Goal: Transaction & Acquisition: Obtain resource

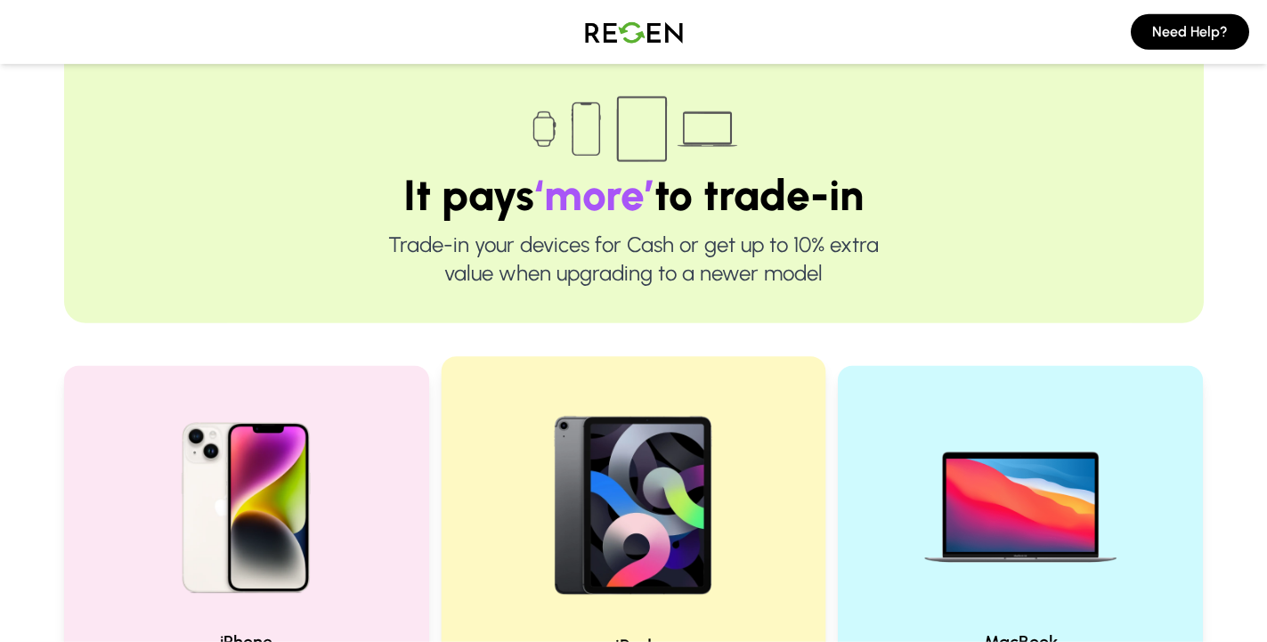
scroll to position [454, 0]
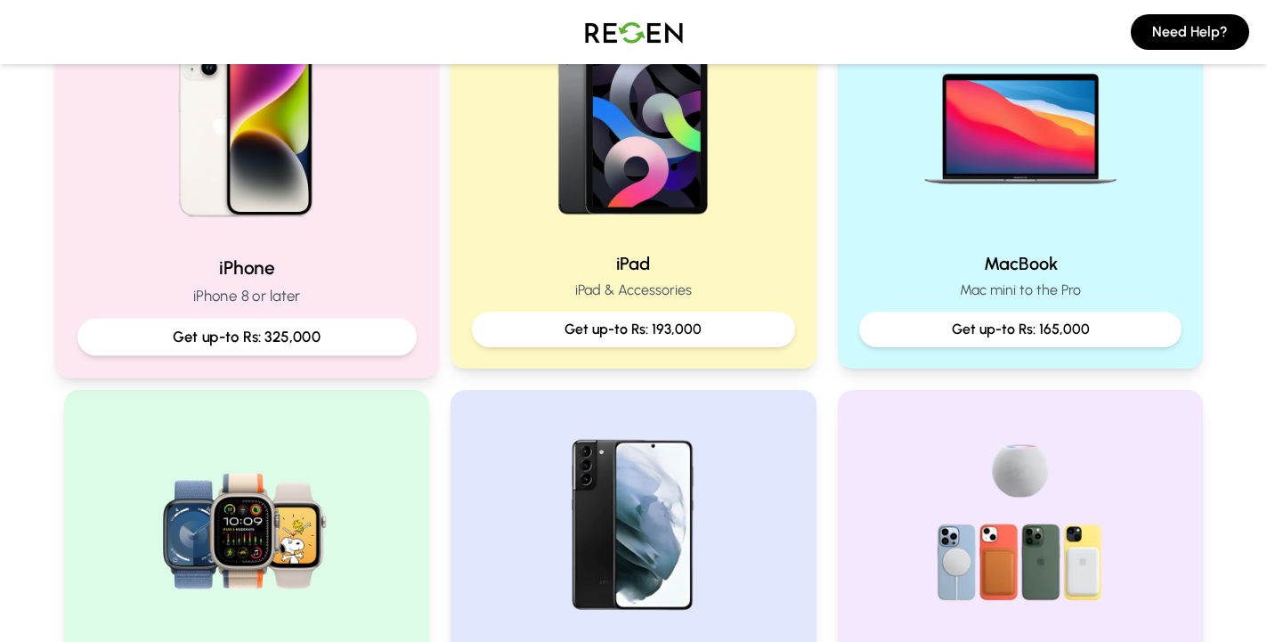
click at [301, 336] on p "Get up-to Rs: 325,000" at bounding box center [246, 337] width 309 height 22
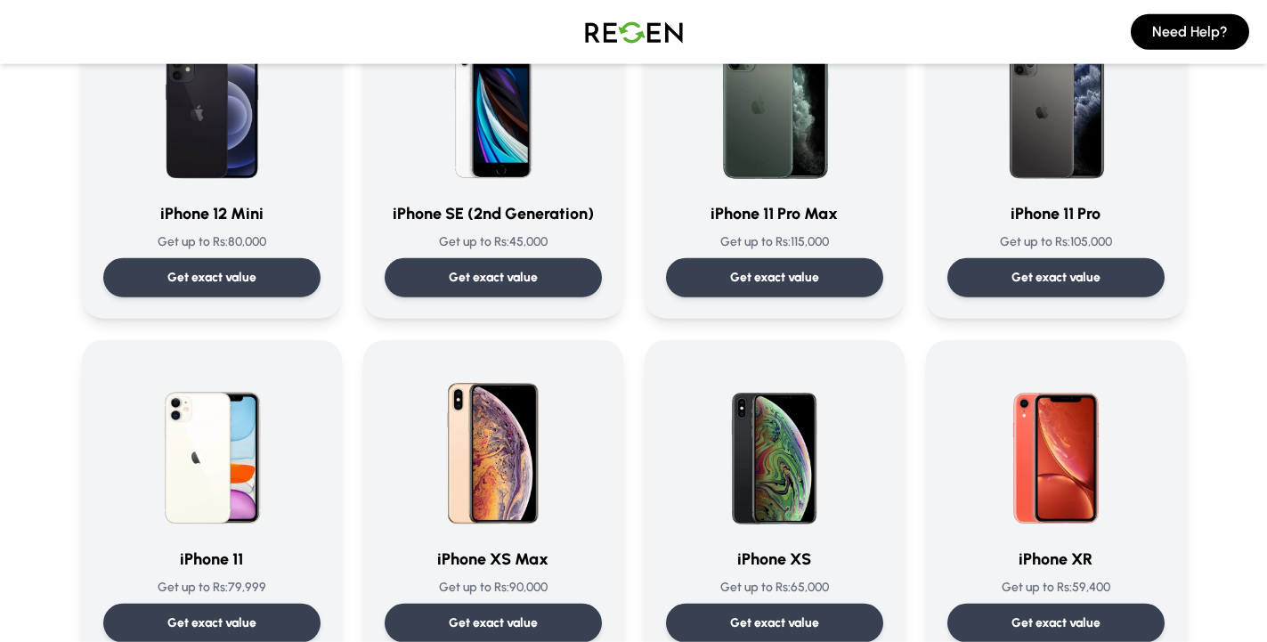
scroll to position [1635, 0]
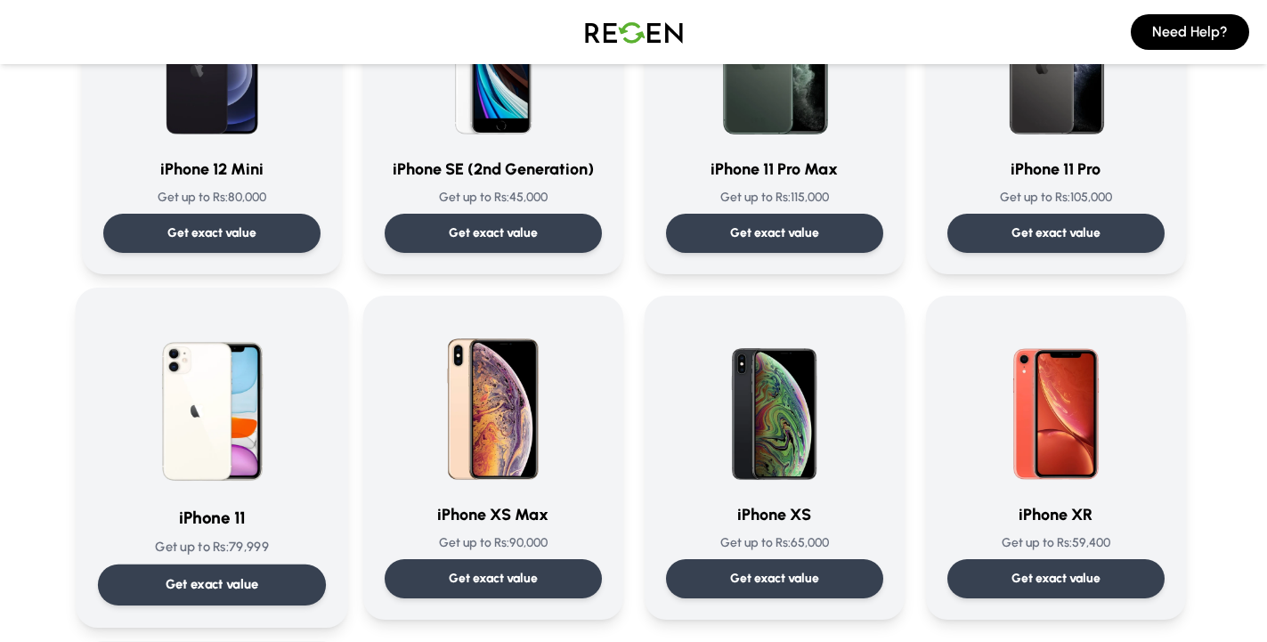
click at [213, 586] on p "Get exact value" at bounding box center [211, 584] width 93 height 19
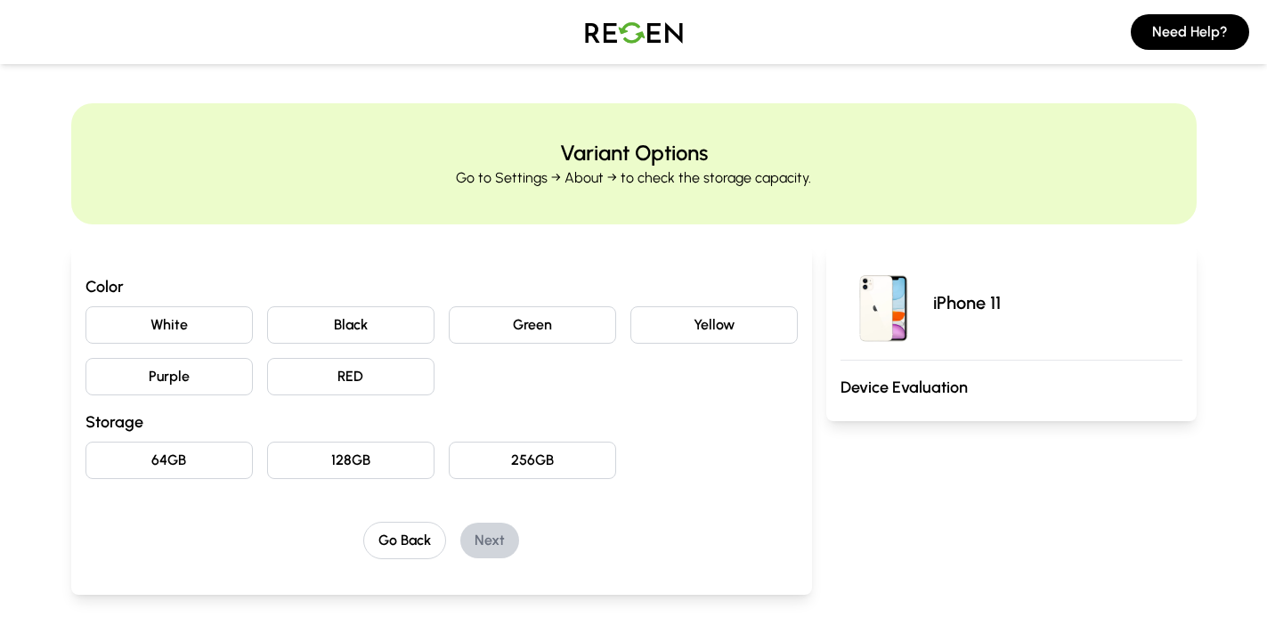
click at [214, 368] on button "Purple" at bounding box center [168, 376] width 167 height 37
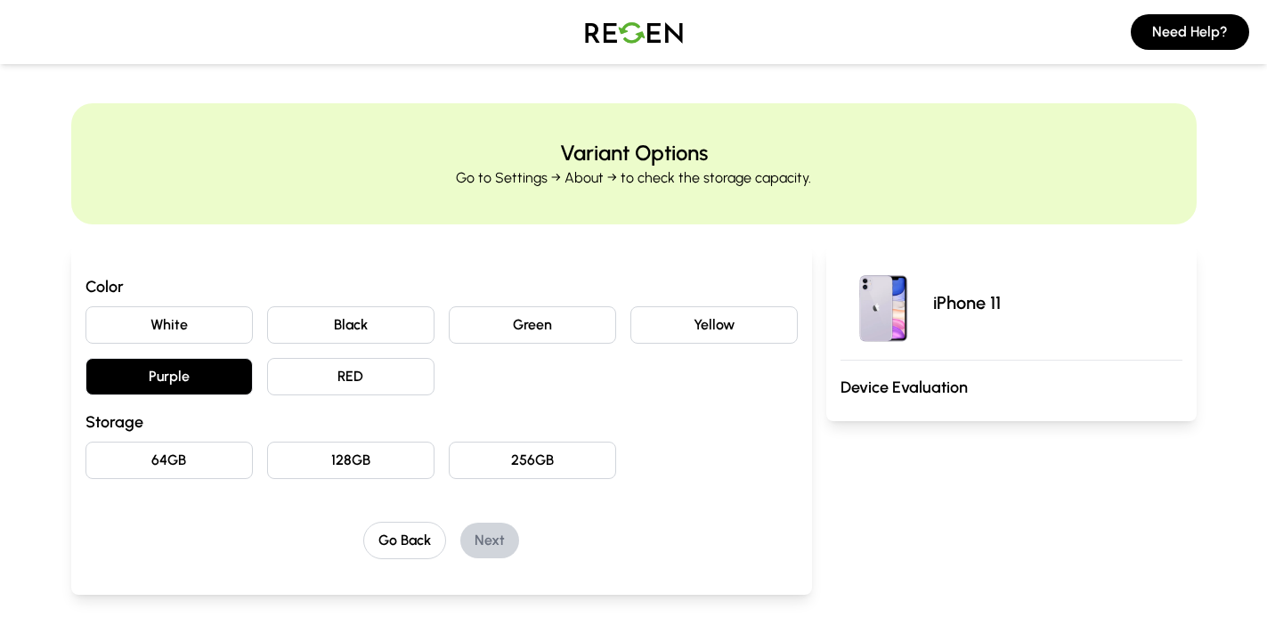
click at [183, 467] on button "64GB" at bounding box center [168, 460] width 167 height 37
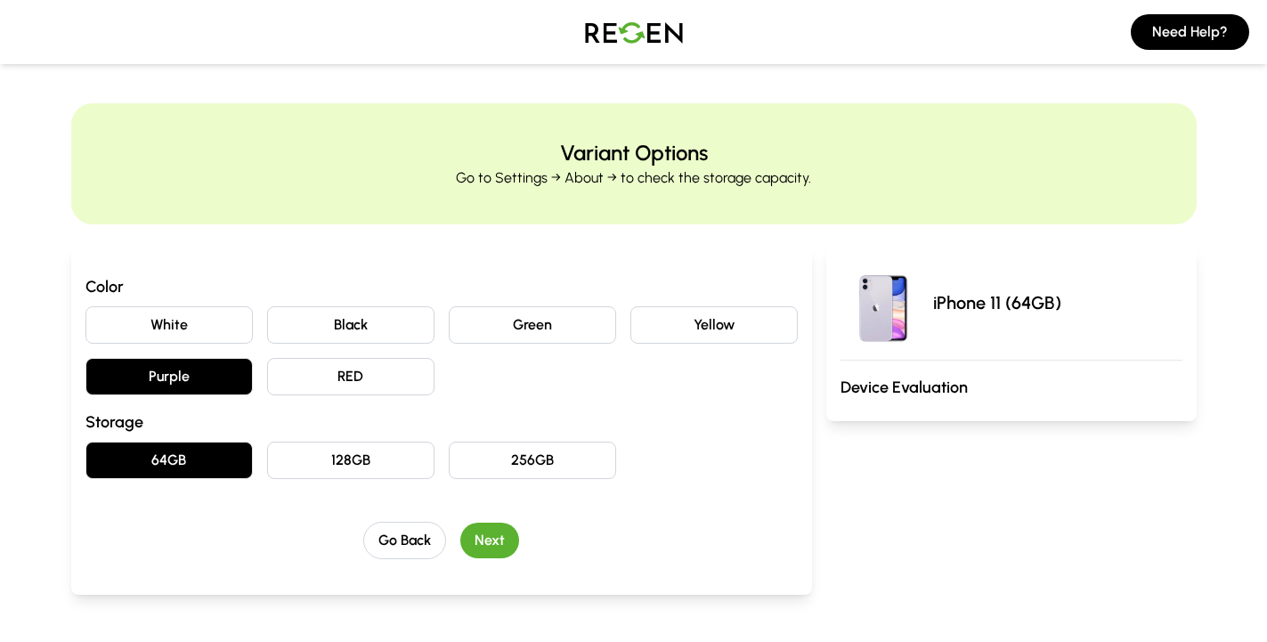
click at [486, 536] on button "Next" at bounding box center [489, 541] width 59 height 36
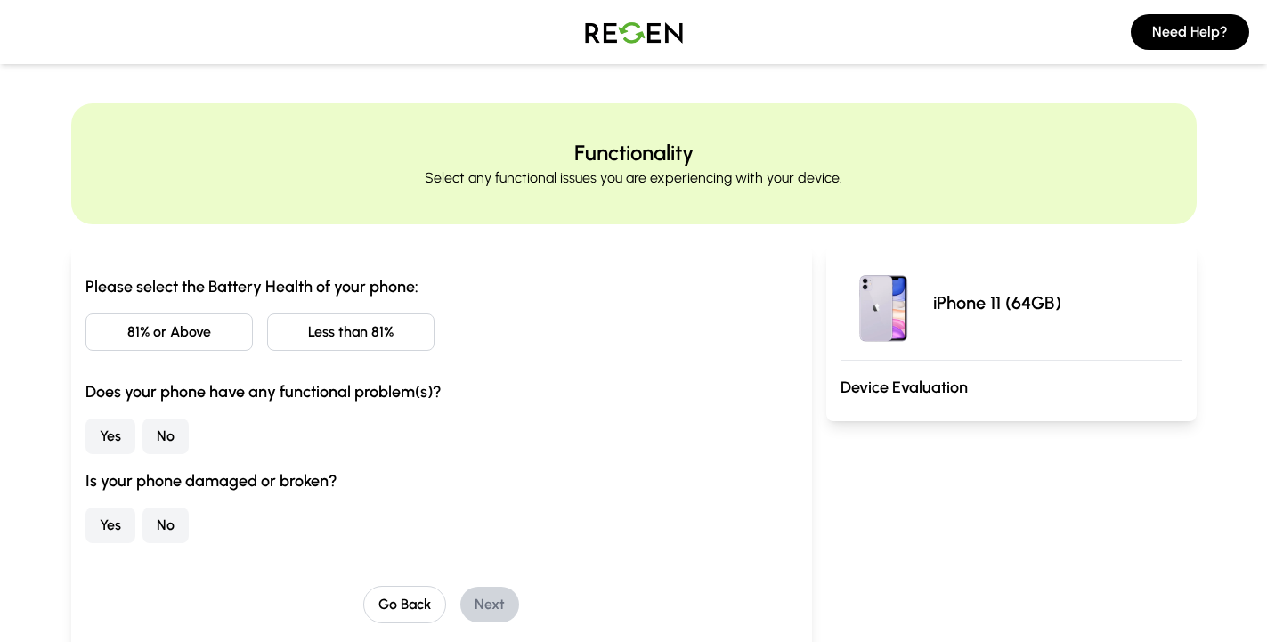
click at [354, 326] on button "Less than 81%" at bounding box center [350, 331] width 167 height 37
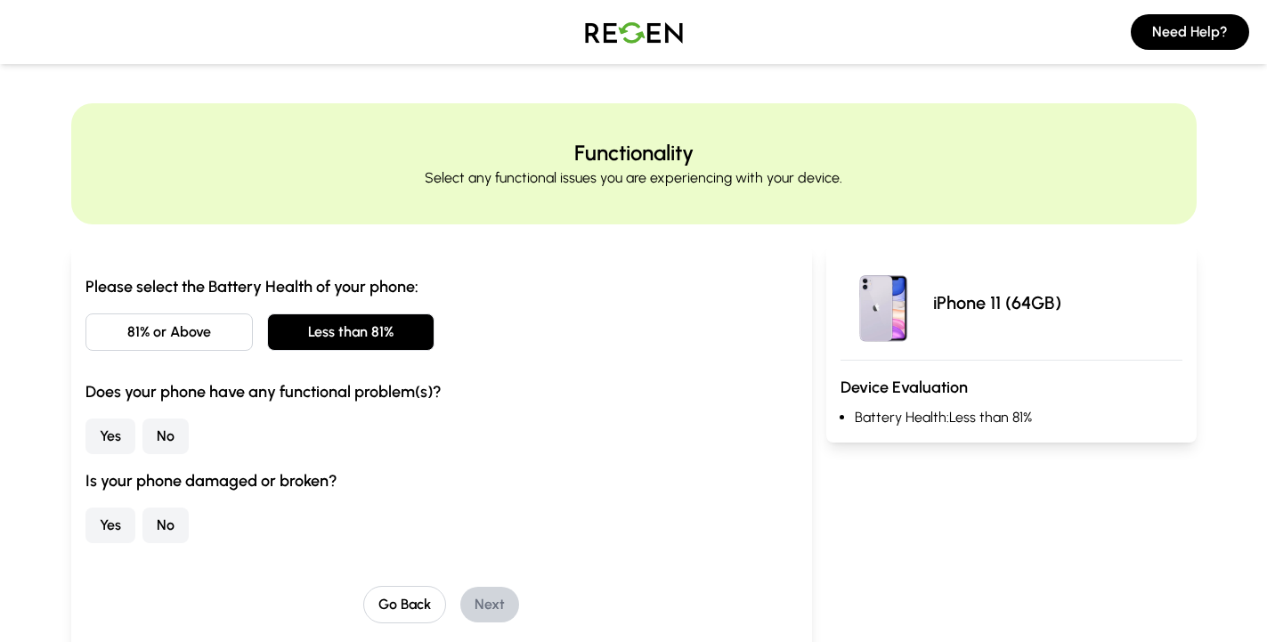
click at [172, 433] on button "No" at bounding box center [165, 437] width 46 height 36
click at [155, 516] on button "No" at bounding box center [165, 526] width 46 height 36
click at [475, 604] on button "Next" at bounding box center [489, 605] width 59 height 36
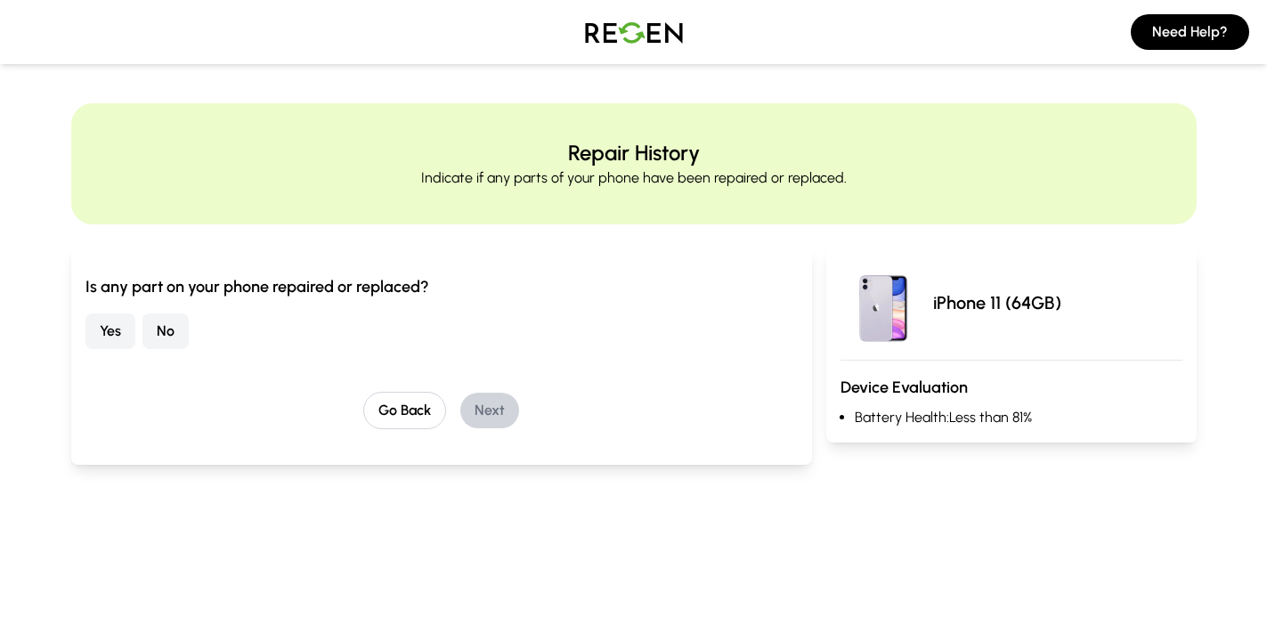
click at [157, 338] on button "No" at bounding box center [165, 331] width 46 height 36
click at [473, 403] on button "Next" at bounding box center [489, 411] width 59 height 36
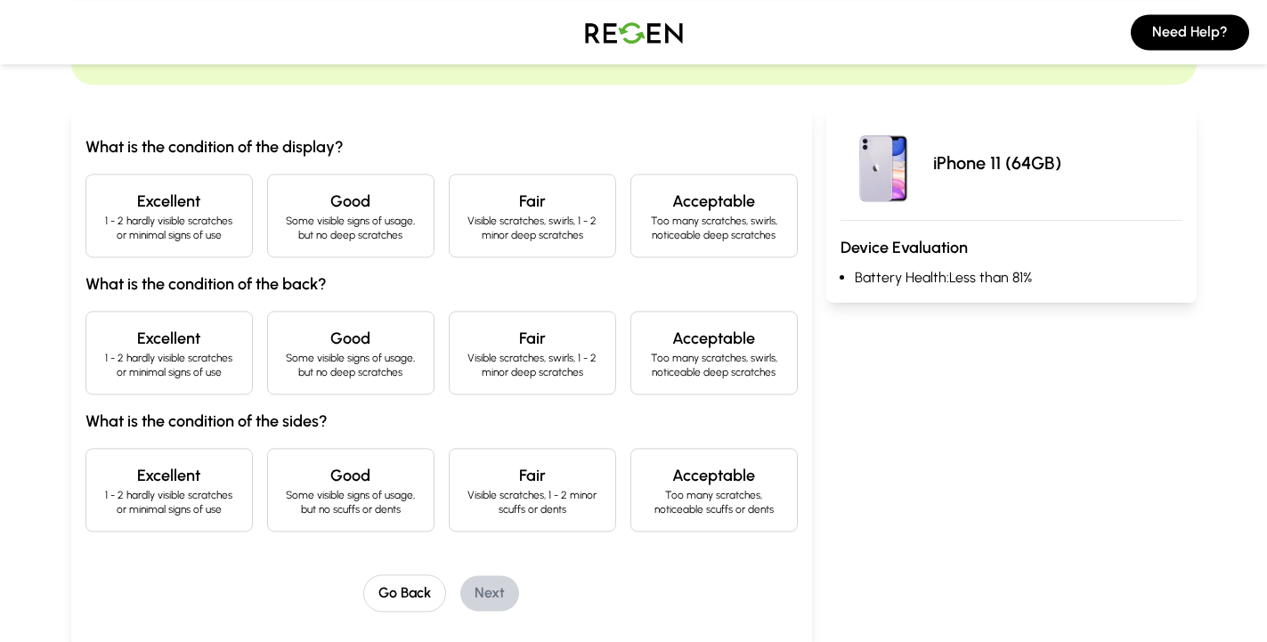
scroll to position [182, 0]
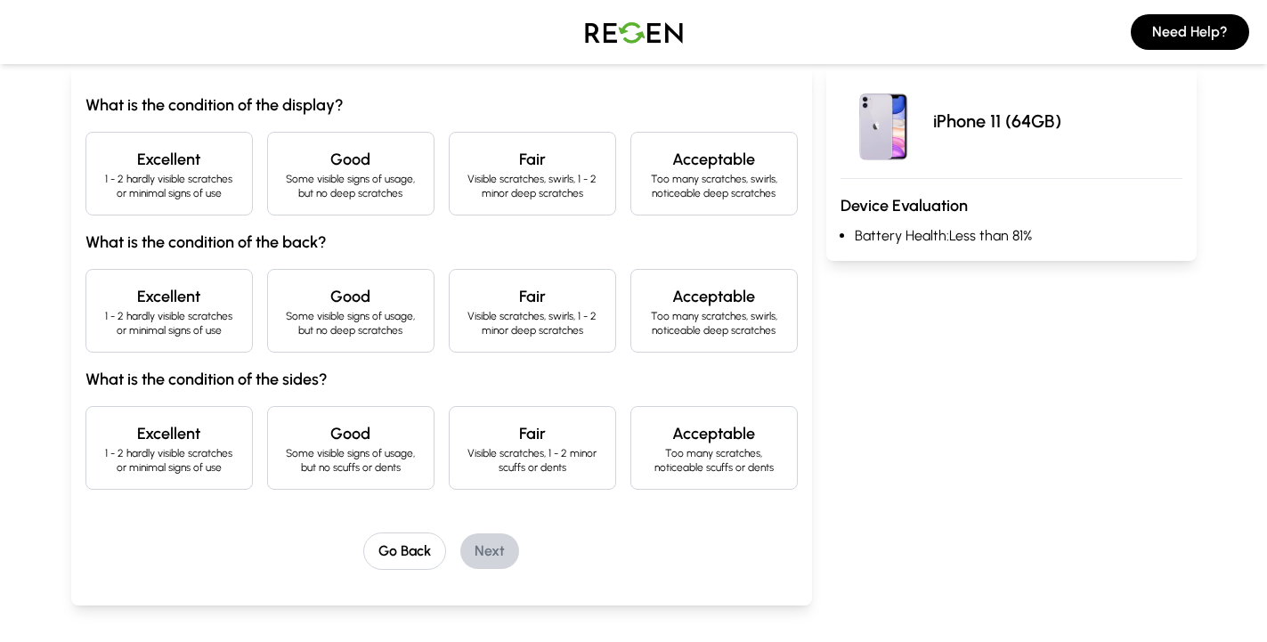
click at [507, 174] on p "Visible scratches, swirls, 1 - 2 minor deep scratches" at bounding box center [532, 186] width 137 height 28
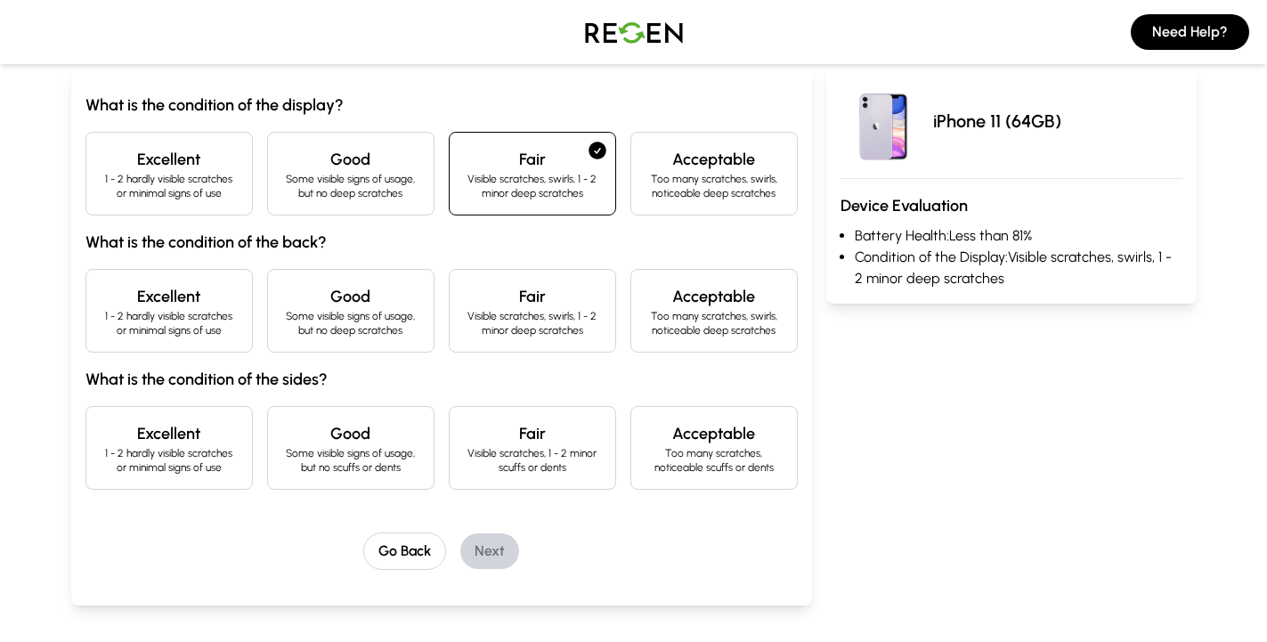
click at [522, 317] on p "Visible scratches, swirls, 1 - 2 minor deep scratches" at bounding box center [532, 323] width 137 height 28
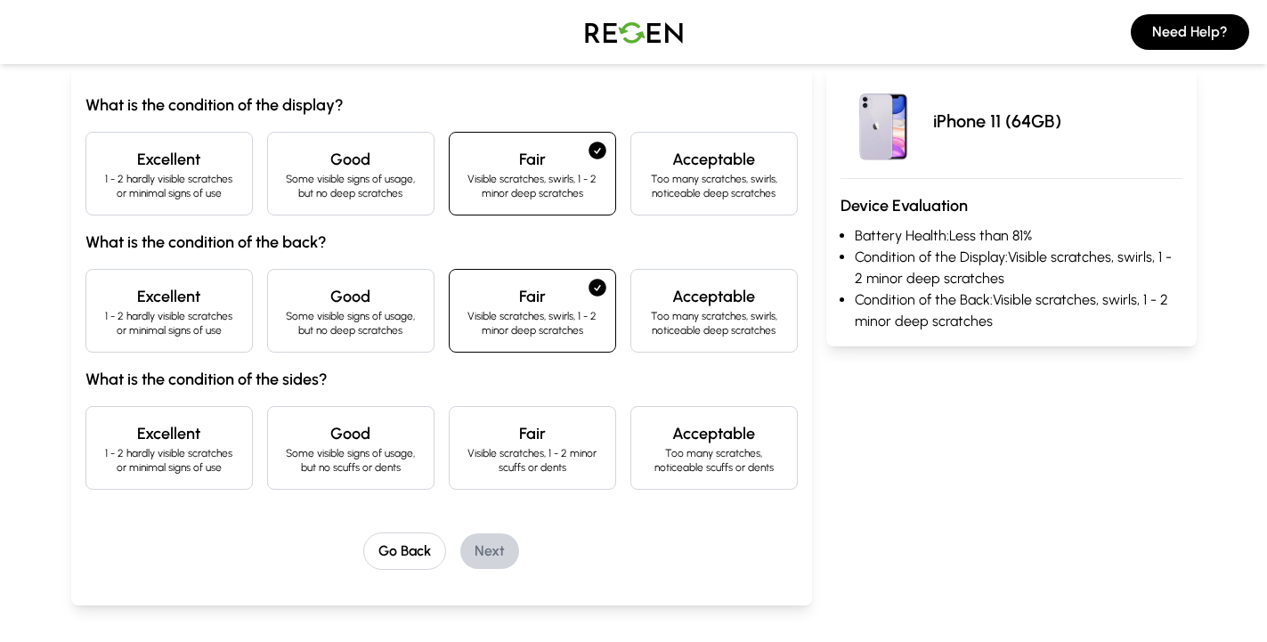
click at [542, 419] on div "Fair Visible scratches, 1 - 2 minor scuffs or dents" at bounding box center [532, 448] width 167 height 84
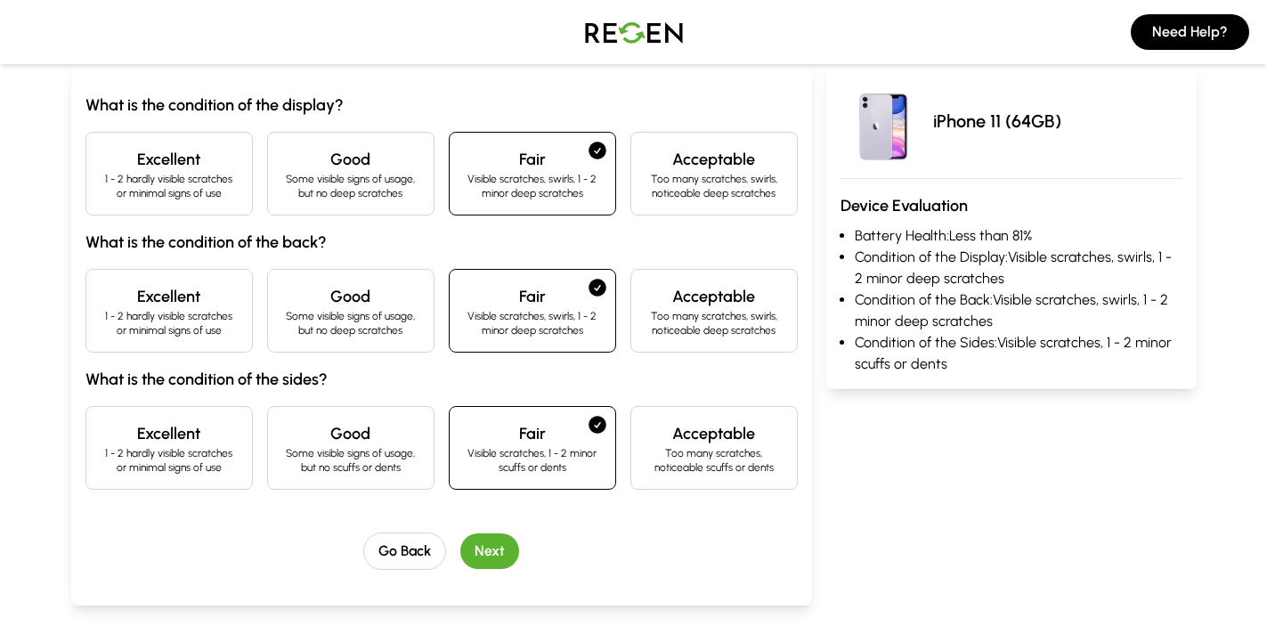
click at [506, 553] on button "Next" at bounding box center [489, 551] width 59 height 36
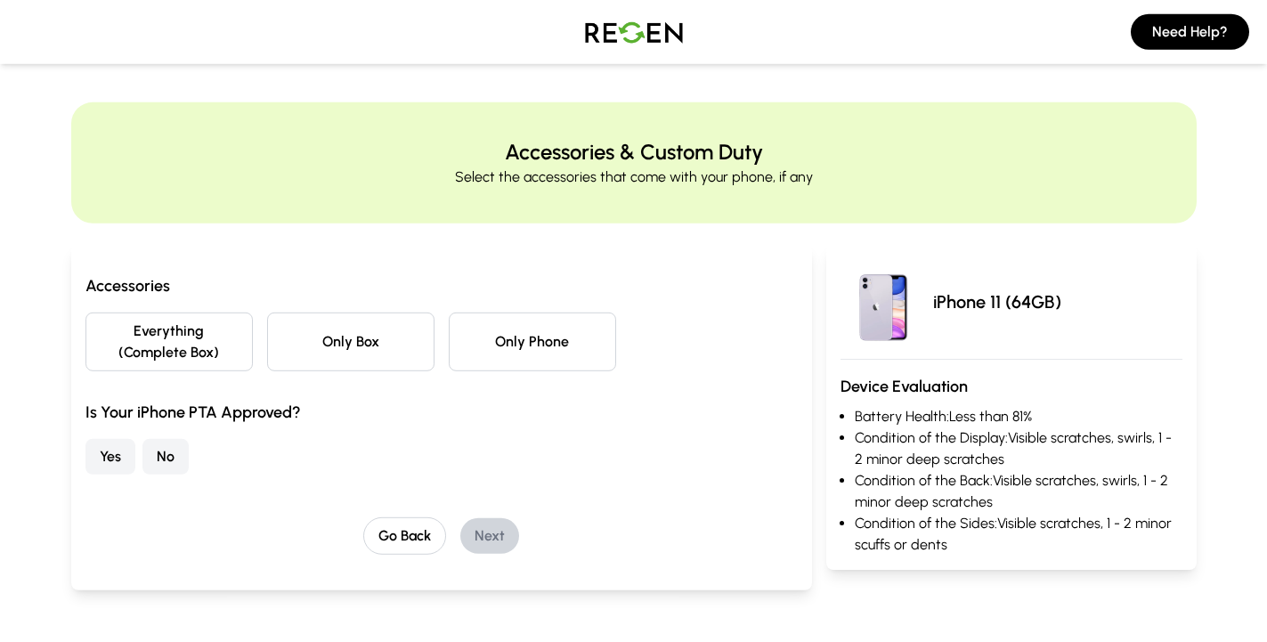
scroll to position [0, 0]
click at [334, 346] on button "Only Box" at bounding box center [350, 342] width 167 height 59
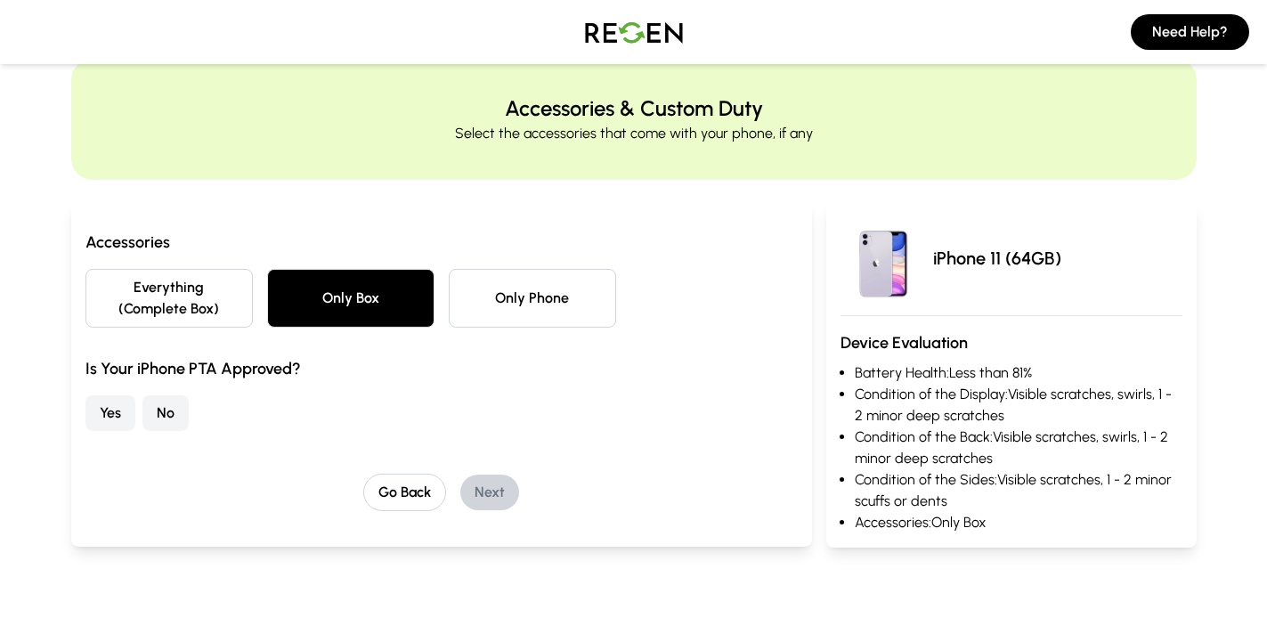
scroll to position [91, 0]
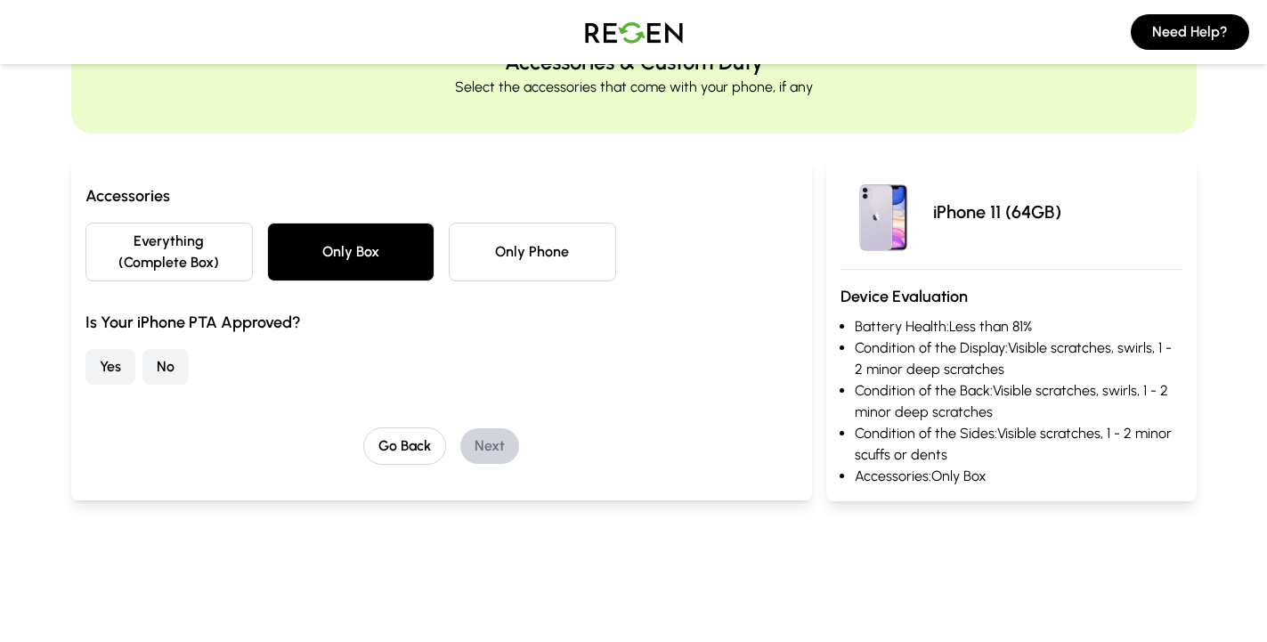
click at [168, 372] on button "No" at bounding box center [165, 367] width 46 height 36
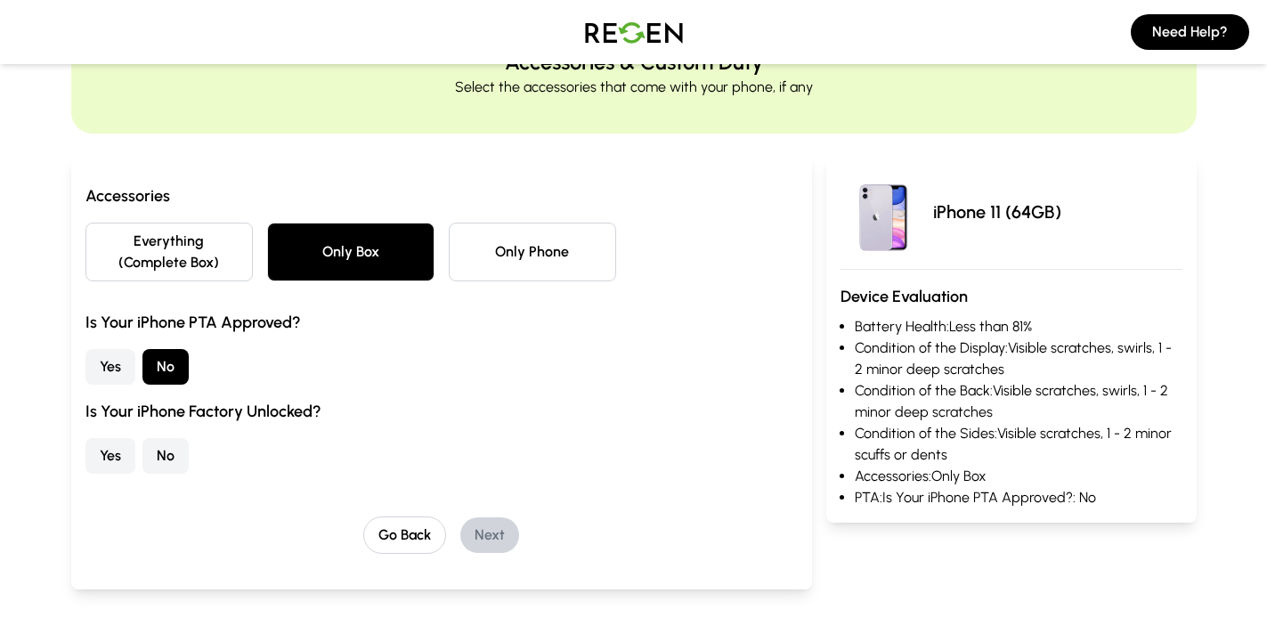
click at [116, 451] on button "Yes" at bounding box center [110, 456] width 50 height 36
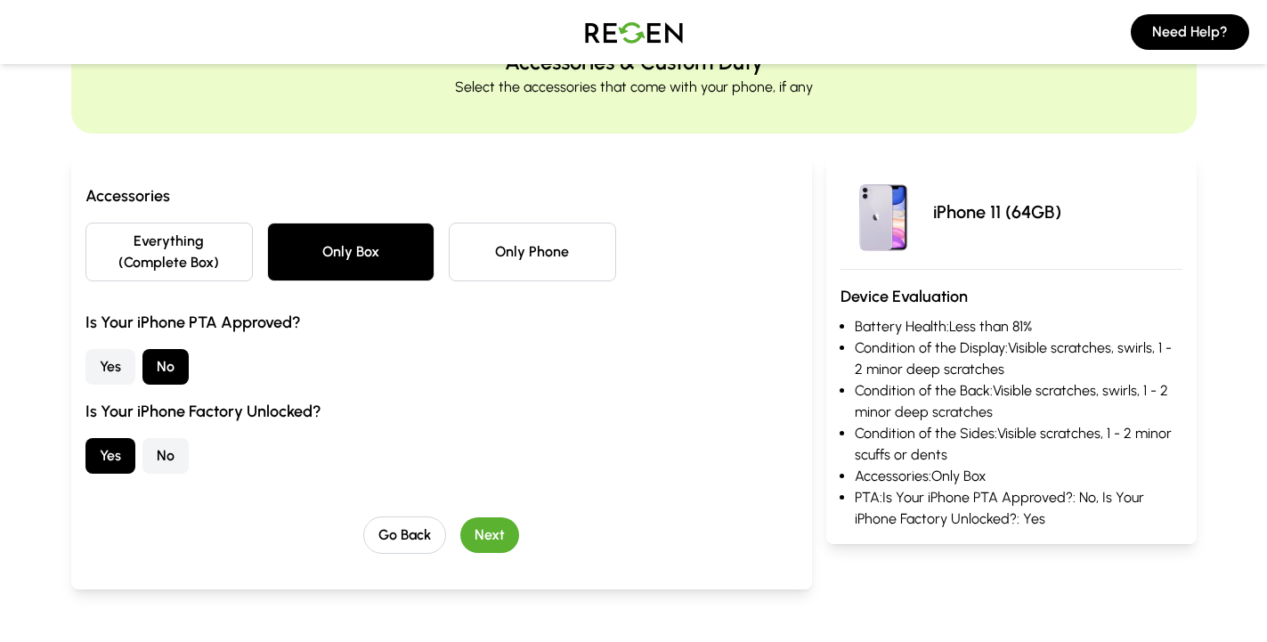
click at [483, 532] on button "Next" at bounding box center [489, 535] width 59 height 36
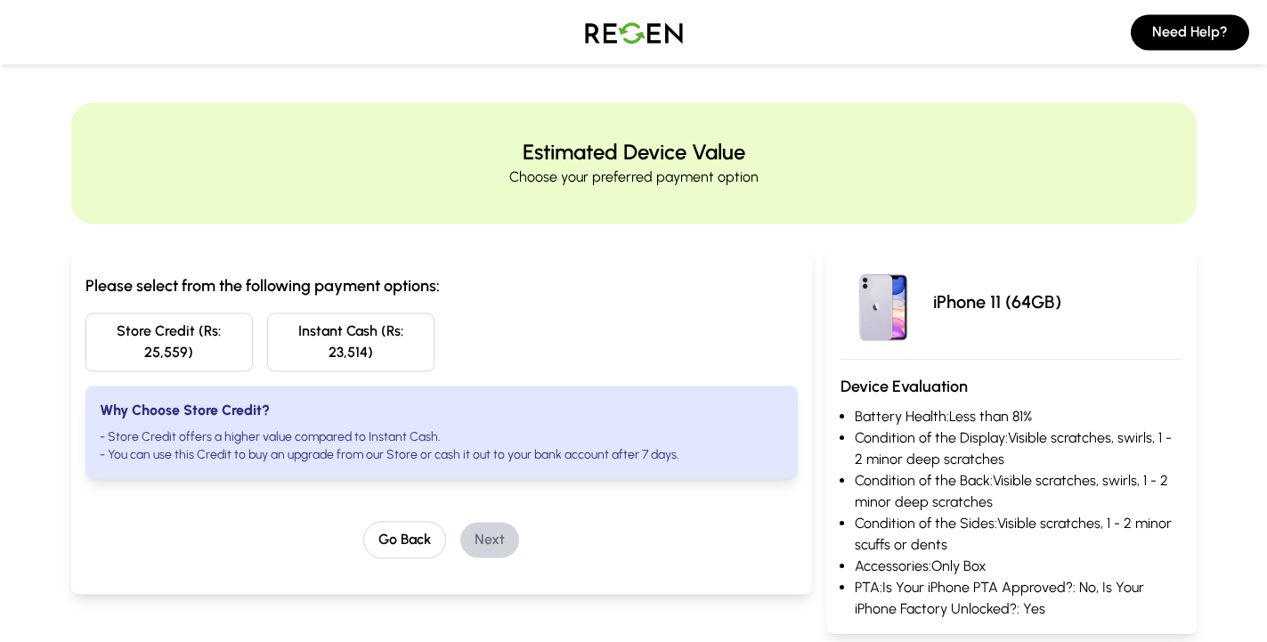
scroll to position [0, 0]
click at [217, 346] on button "Store Credit (Rs: 25,559)" at bounding box center [168, 342] width 167 height 59
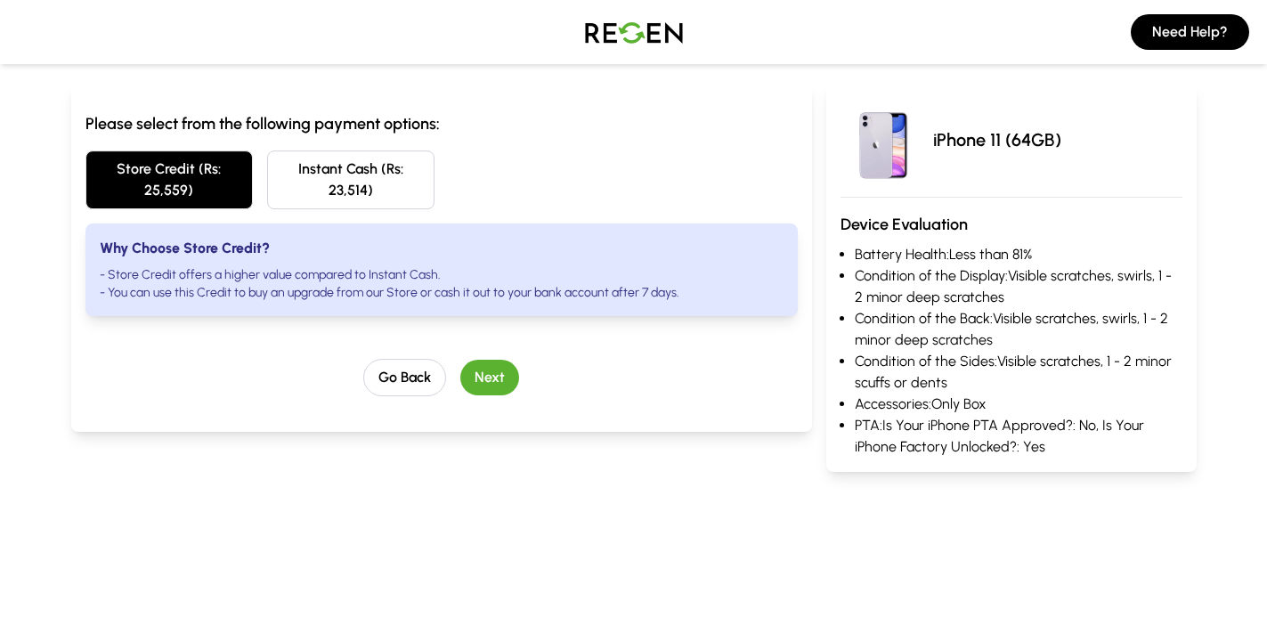
scroll to position [182, 0]
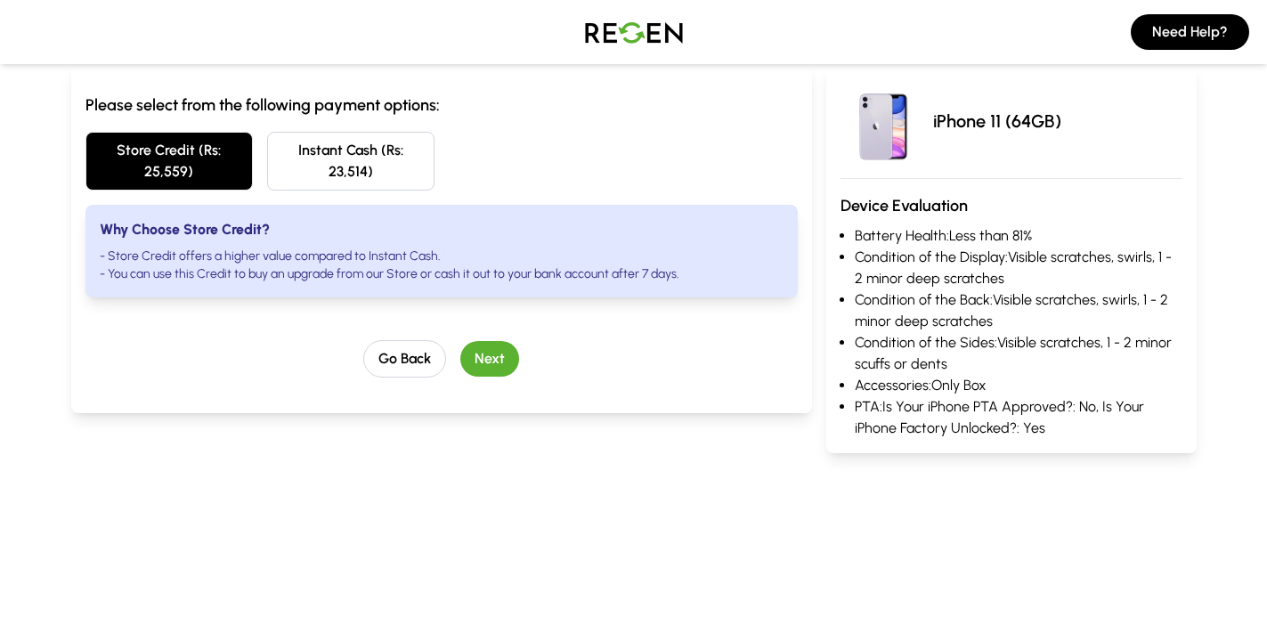
click at [478, 354] on button "Next" at bounding box center [489, 359] width 59 height 36
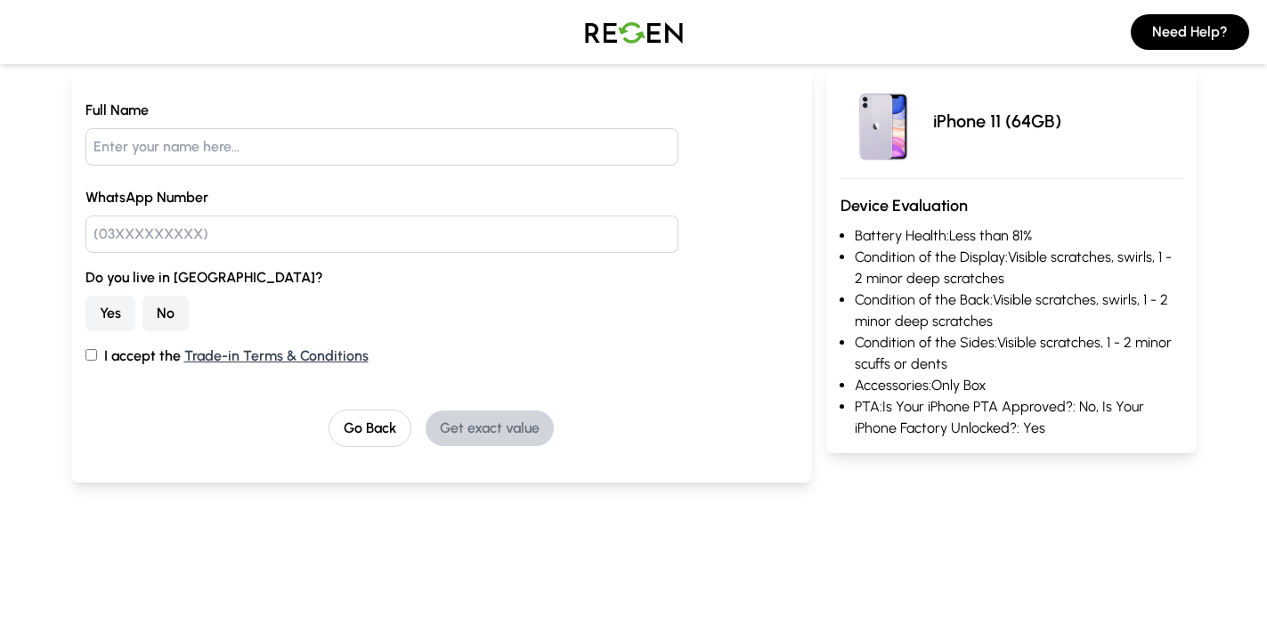
click at [118, 316] on button "Yes" at bounding box center [110, 314] width 50 height 36
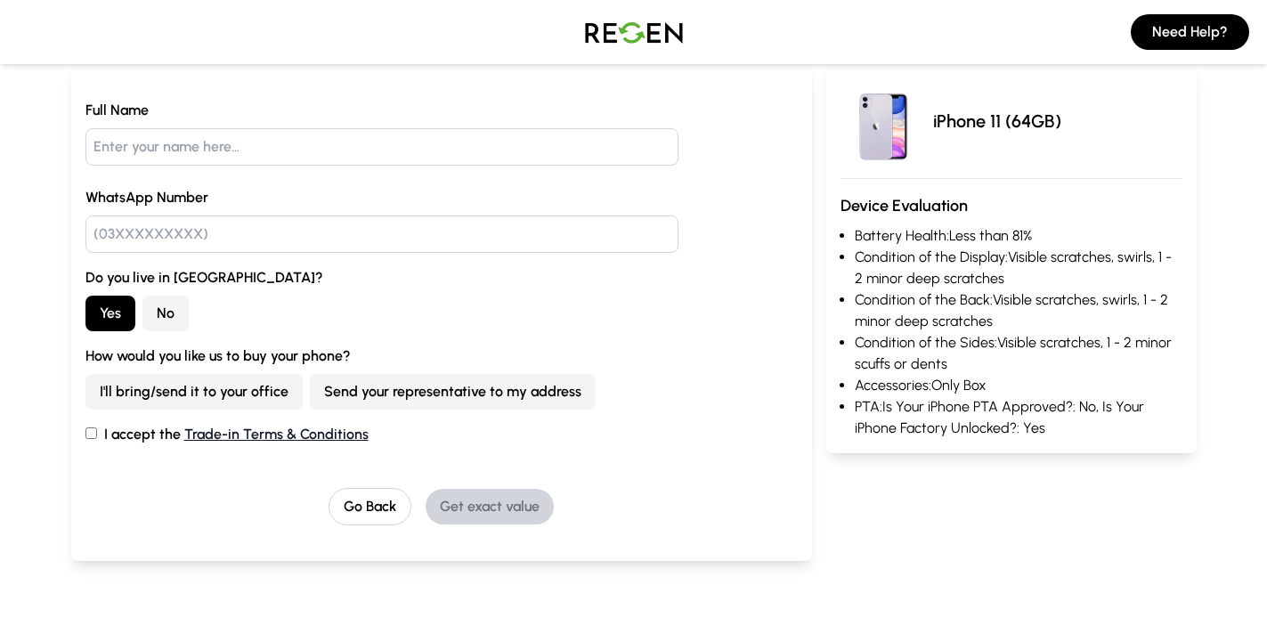
scroll to position [0, 0]
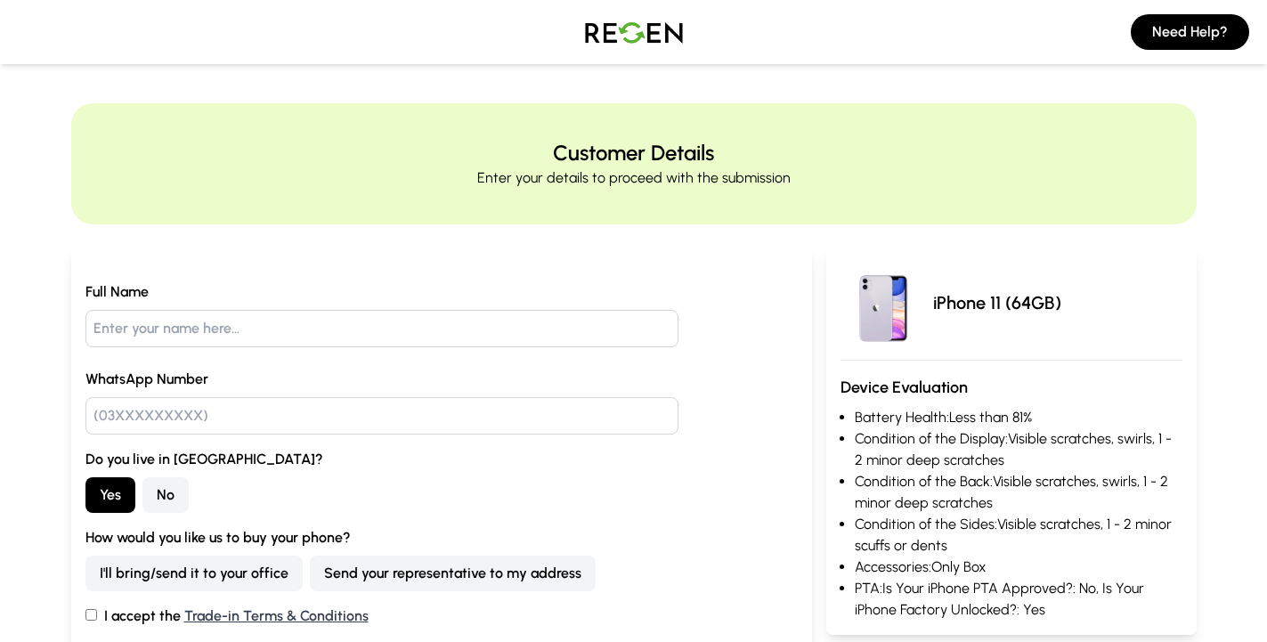
click at [598, 35] on img at bounding box center [634, 32] width 125 height 50
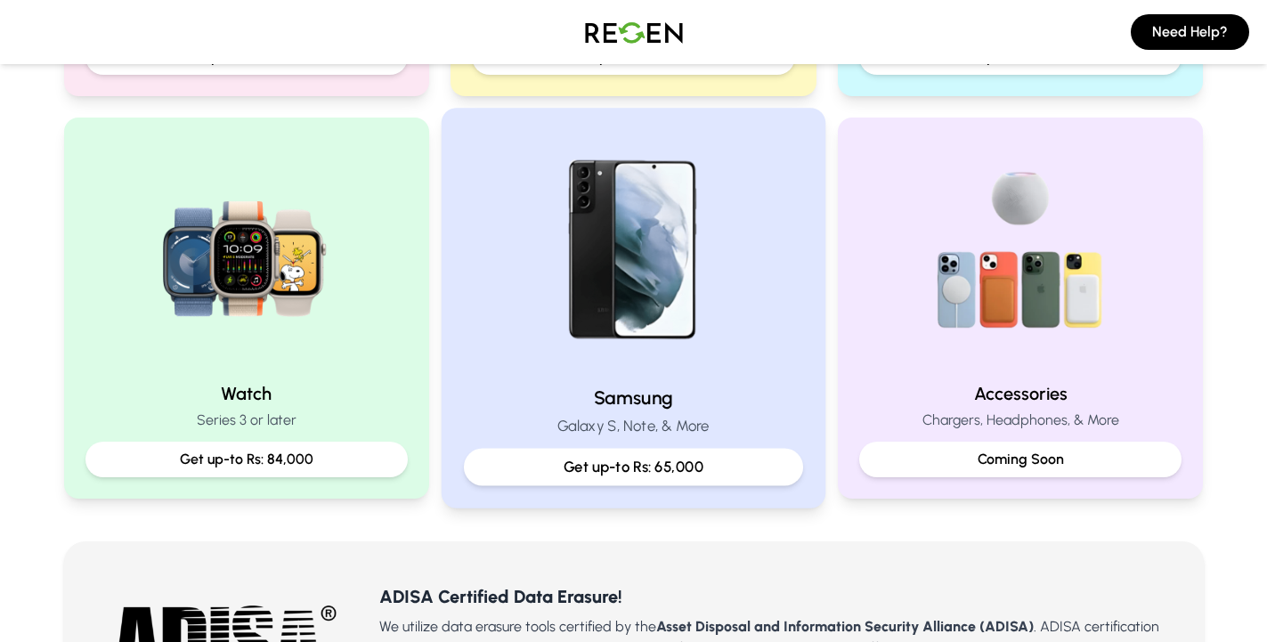
scroll to position [272, 0]
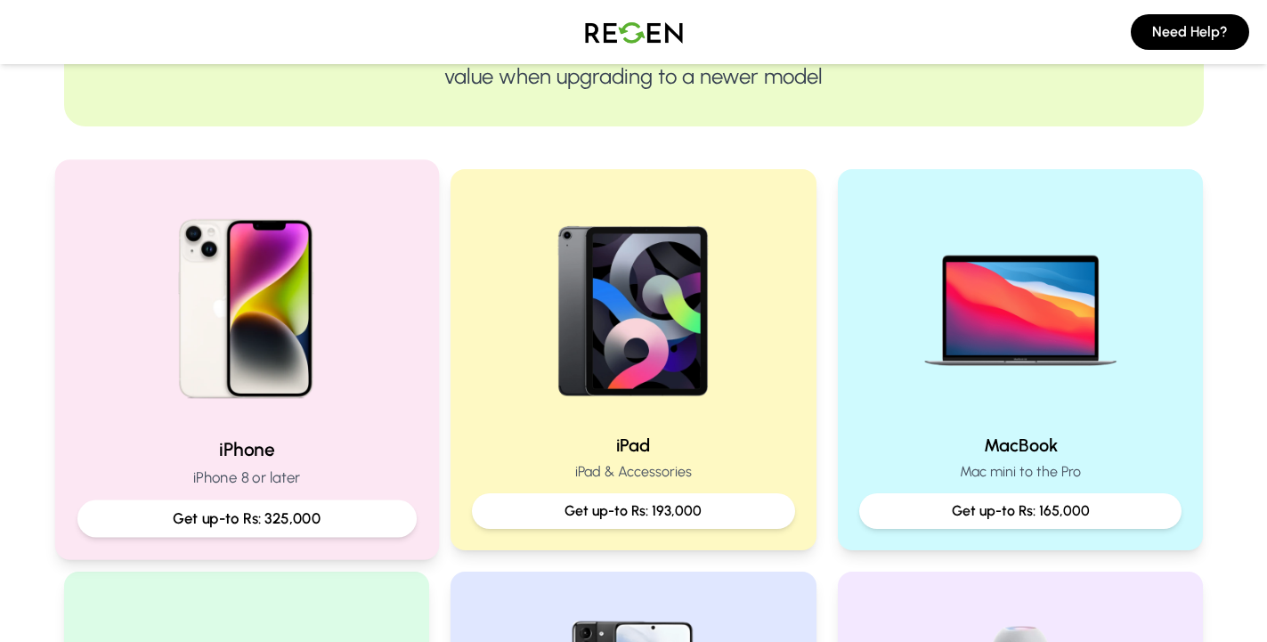
click at [303, 290] on img at bounding box center [246, 303] width 240 height 240
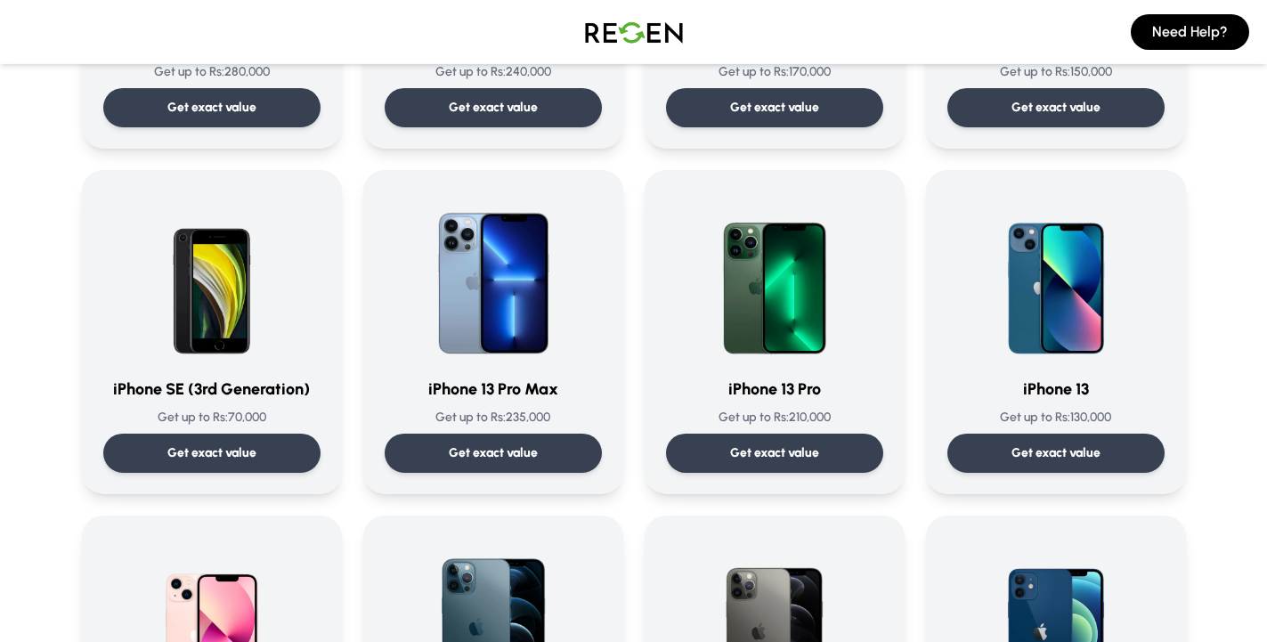
scroll to position [727, 0]
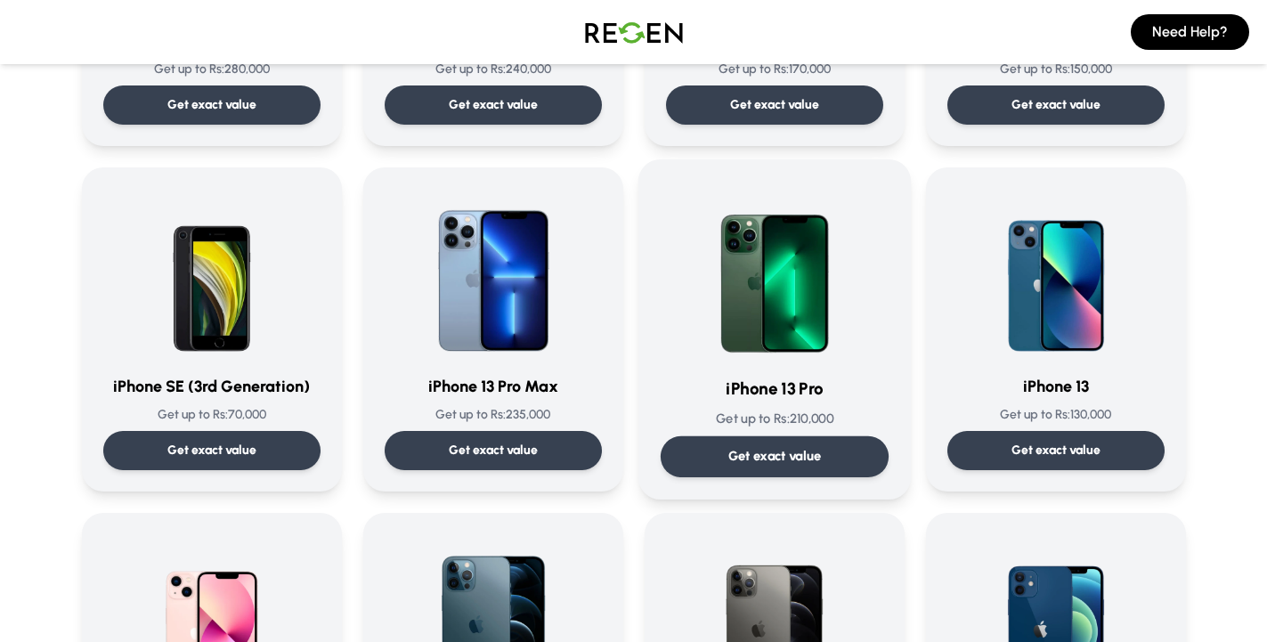
click at [788, 272] on img at bounding box center [775, 272] width 180 height 180
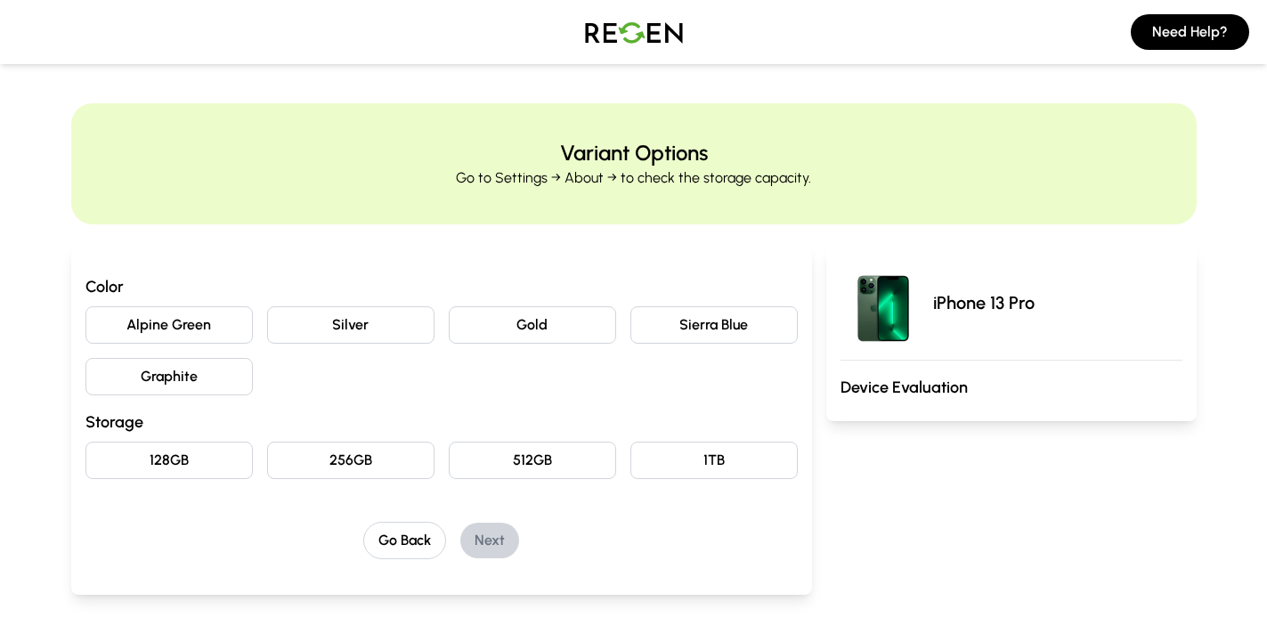
click at [647, 34] on img at bounding box center [634, 32] width 125 height 50
